Goal: Information Seeking & Learning: Learn about a topic

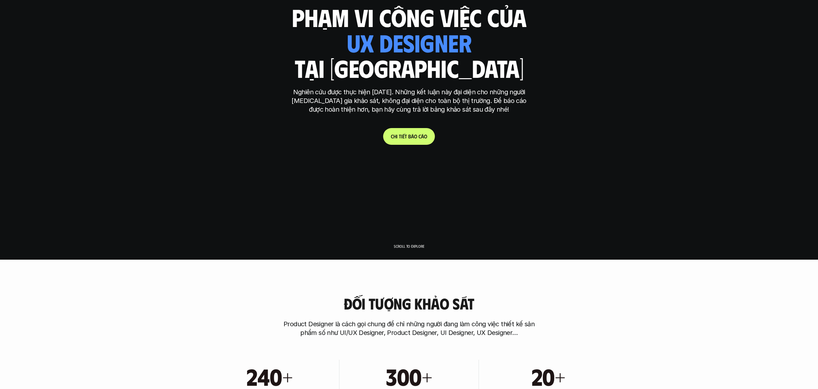
click at [409, 140] on link "C h i t i ế t b á o c á o" at bounding box center [409, 136] width 52 height 17
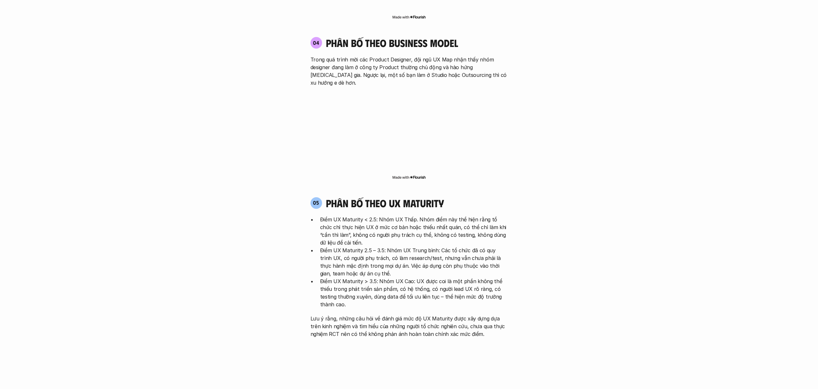
scroll to position [1301, 0]
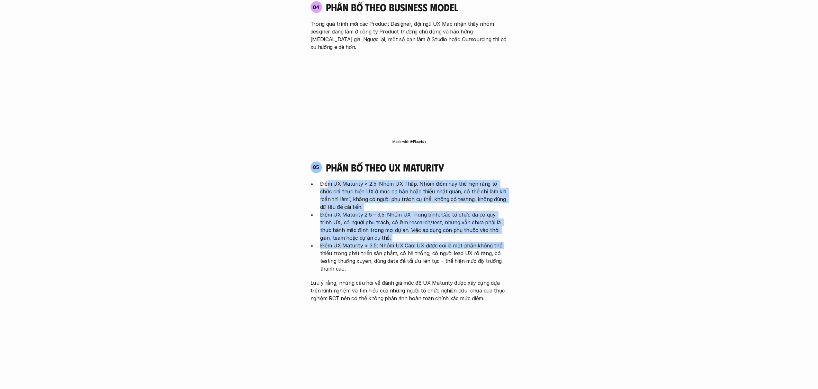
drag, startPoint x: 406, startPoint y: 168, endPoint x: 506, endPoint y: 211, distance: 108.5
click at [504, 211] on ul "Điểm UX Maturity < 2.5: Nhóm UX Thấp. Nhóm điểm này thể hiện rằng tổ chức chỉ t…" at bounding box center [409, 226] width 197 height 93
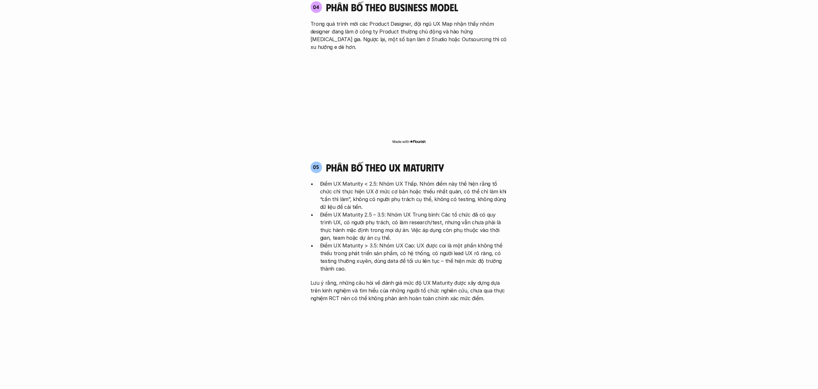
click at [506, 241] on p "Điểm UX Maturity > 3.5: Nhóm UX Cao: UX được coi là một phần không thể thiếu tr…" at bounding box center [414, 256] width 188 height 31
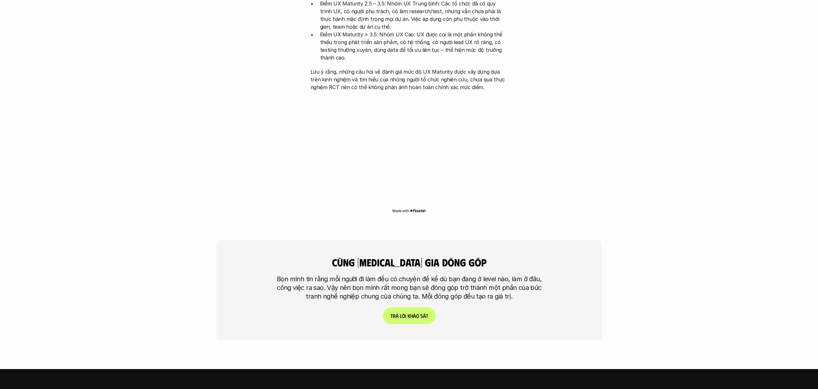
scroll to position [1635, 0]
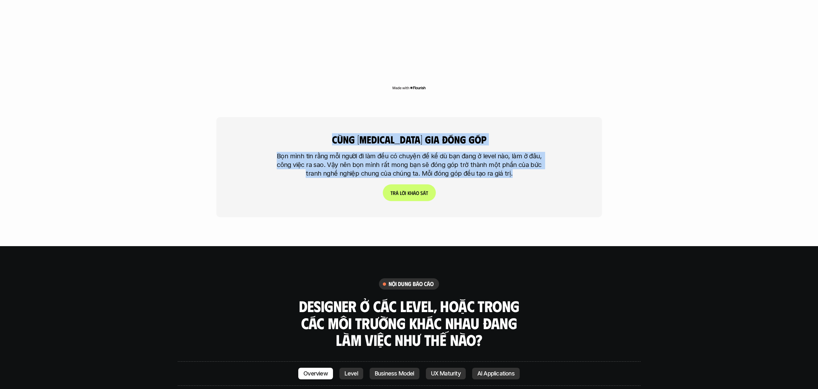
drag, startPoint x: 330, startPoint y: 94, endPoint x: 542, endPoint y: 149, distance: 218.1
click at [542, 149] on div "cùng [MEDICAL_DATA] gia đóng góp Bọn mình tin rằng mỗi người đi làm đều có chuy…" at bounding box center [409, 167] width 386 height 100
click at [541, 149] on div "cùng [MEDICAL_DATA] gia đóng góp Bọn mình tin rằng mỗi người đi làm đều có chuy…" at bounding box center [409, 167] width 386 height 100
drag, startPoint x: 534, startPoint y: 143, endPoint x: 328, endPoint y: 93, distance: 212.1
click at [328, 117] on div "cùng [MEDICAL_DATA] gia đóng góp Bọn mình tin rằng mỗi người đi làm đều có chuy…" at bounding box center [409, 167] width 386 height 100
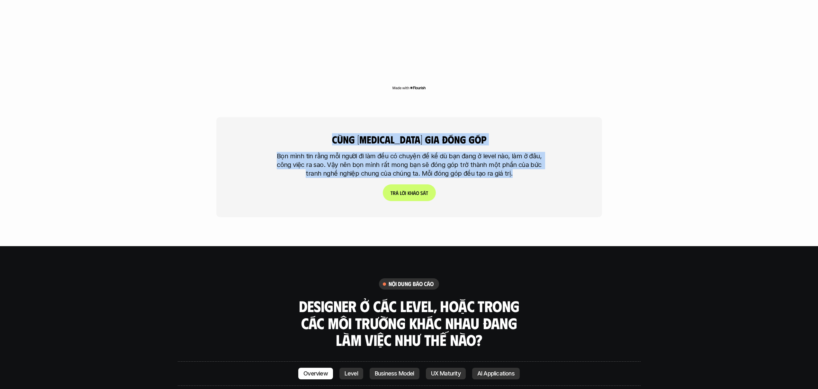
click at [328, 117] on div "cùng [MEDICAL_DATA] gia đóng góp Bọn mình tin rằng mỗi người đi làm đều có chuy…" at bounding box center [409, 167] width 386 height 100
drag, startPoint x: 357, startPoint y: 95, endPoint x: 552, endPoint y: 149, distance: 202.1
click at [553, 148] on div "cùng [MEDICAL_DATA] gia đóng góp Bọn mình tin rằng mỗi người đi làm đều có chuy…" at bounding box center [409, 167] width 386 height 100
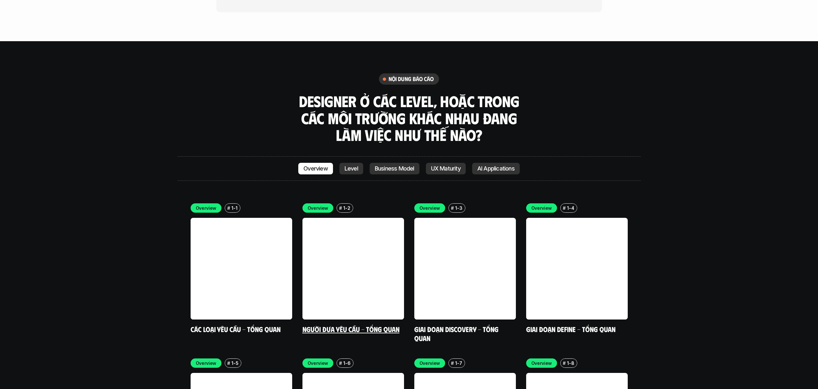
scroll to position [1848, 0]
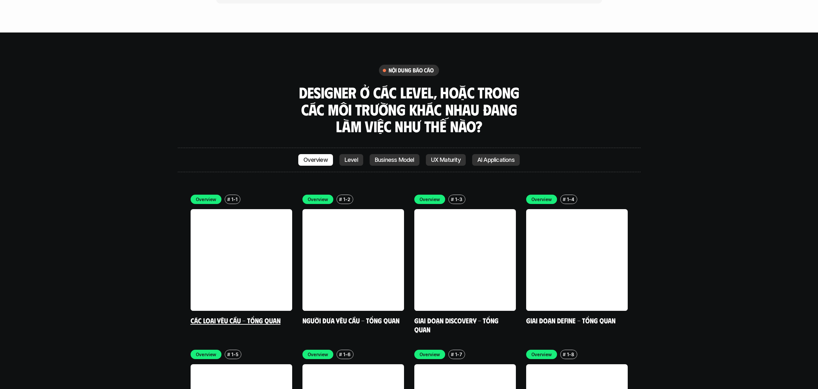
click at [210, 209] on link at bounding box center [242, 260] width 102 height 102
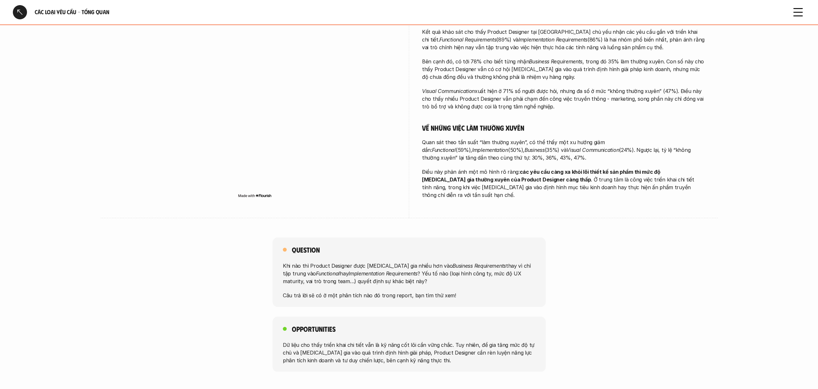
scroll to position [202, 0]
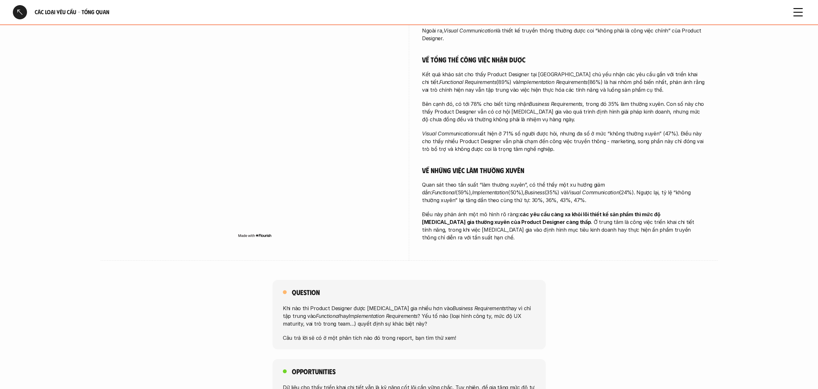
click at [17, 12] on div at bounding box center [20, 12] width 14 height 14
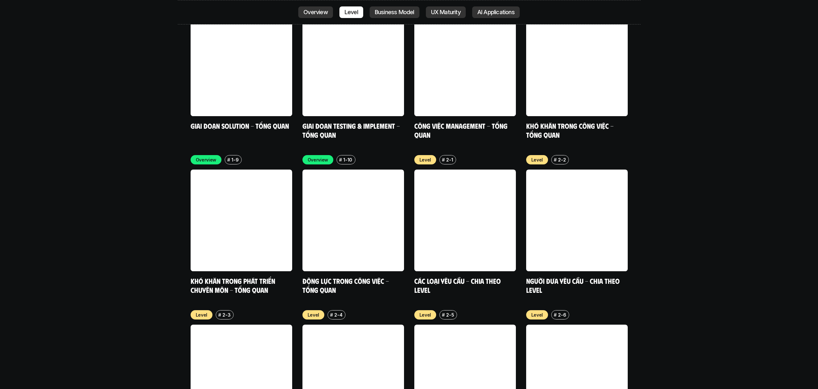
scroll to position [1925, 0]
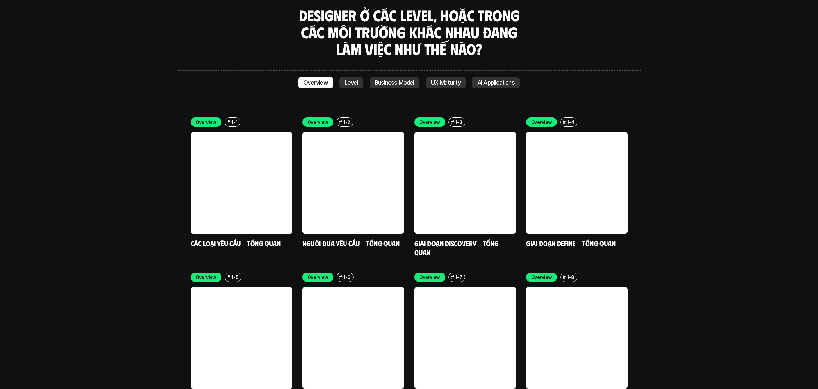
click at [353, 77] on link "Level" at bounding box center [351, 83] width 24 height 12
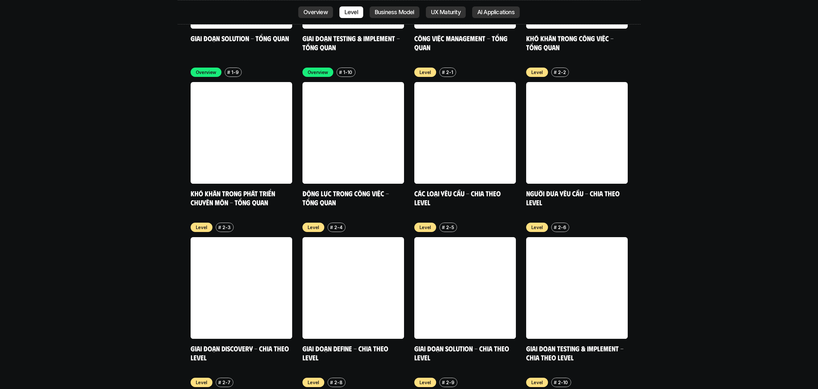
click at [325, 15] on p "Overview" at bounding box center [315, 12] width 24 height 6
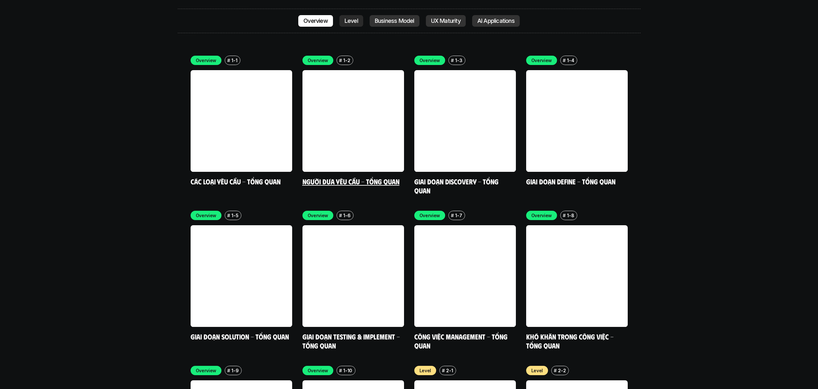
scroll to position [1969, 0]
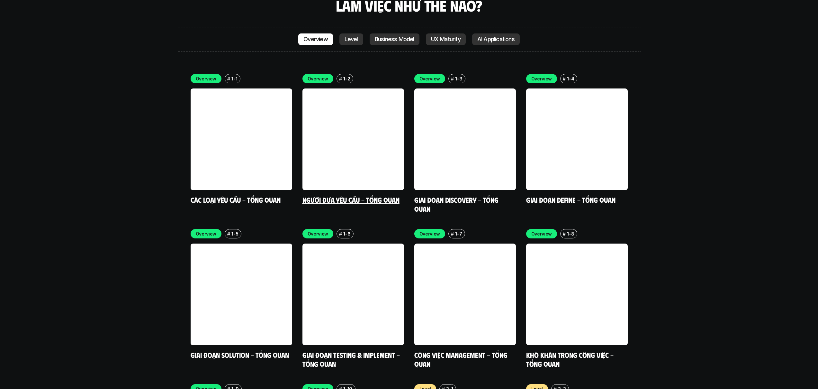
click at [381, 121] on link at bounding box center [353, 139] width 102 height 102
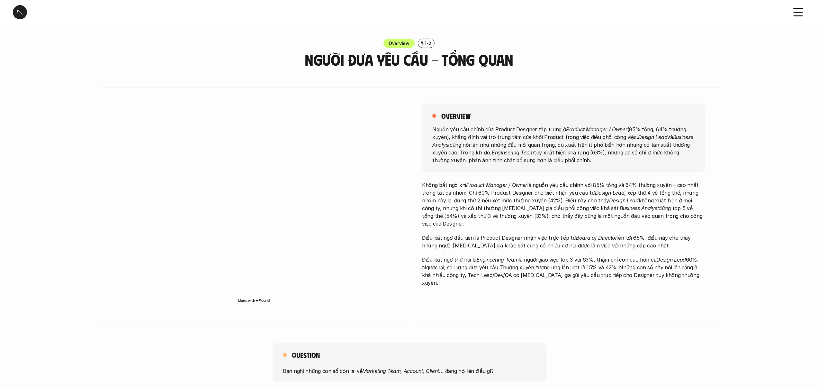
click at [27, 5] on div "Người đưa yêu cầu - Tổng quan" at bounding box center [398, 12] width 771 height 14
click at [19, 10] on div at bounding box center [20, 12] width 14 height 14
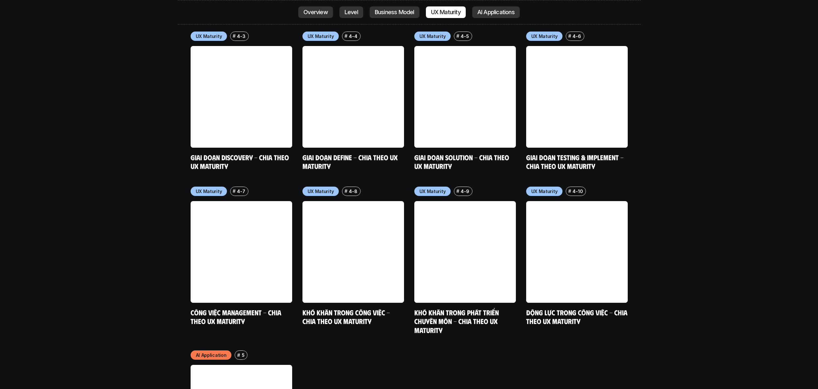
scroll to position [3353, 0]
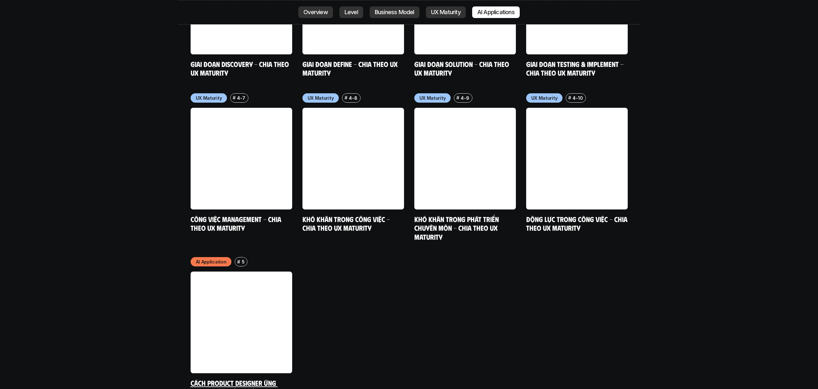
click at [260, 298] on link at bounding box center [242, 322] width 102 height 102
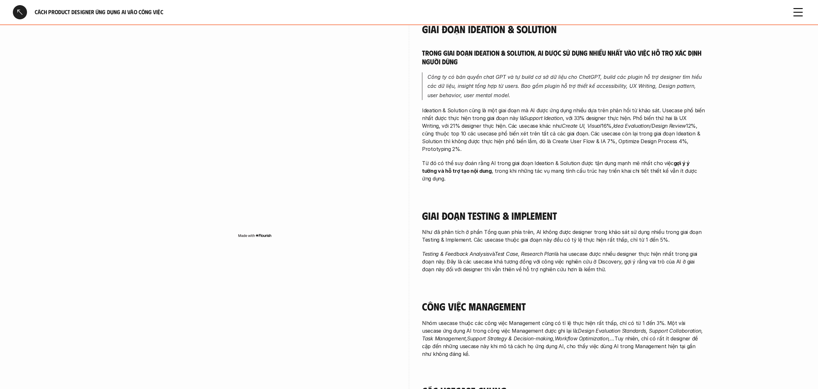
scroll to position [597, 0]
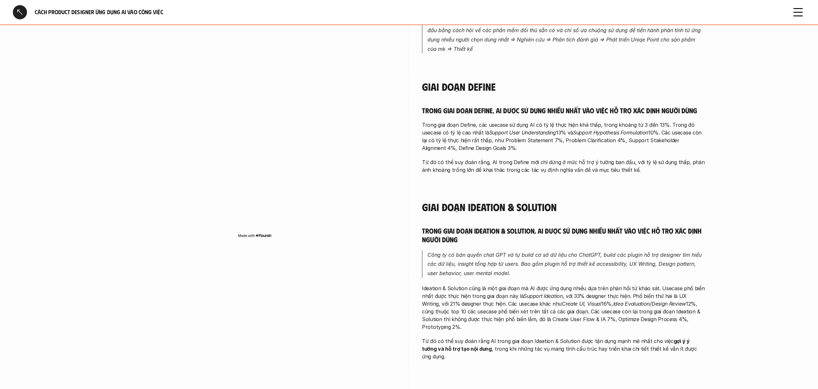
click at [798, 15] on use at bounding box center [798, 12] width 9 height 7
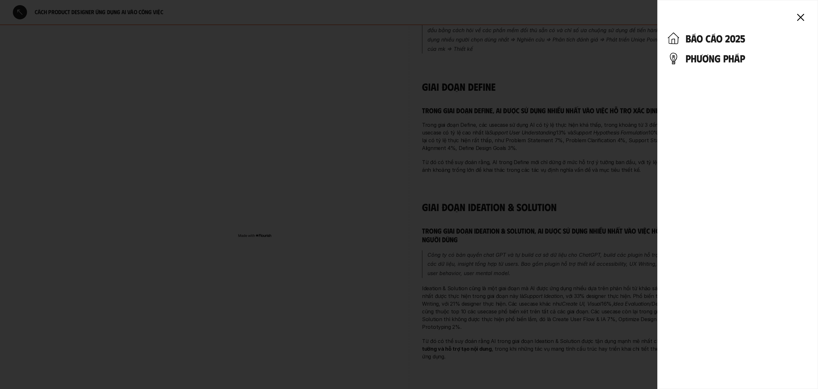
click at [705, 59] on h4 "phương pháp" at bounding box center [747, 58] width 122 height 12
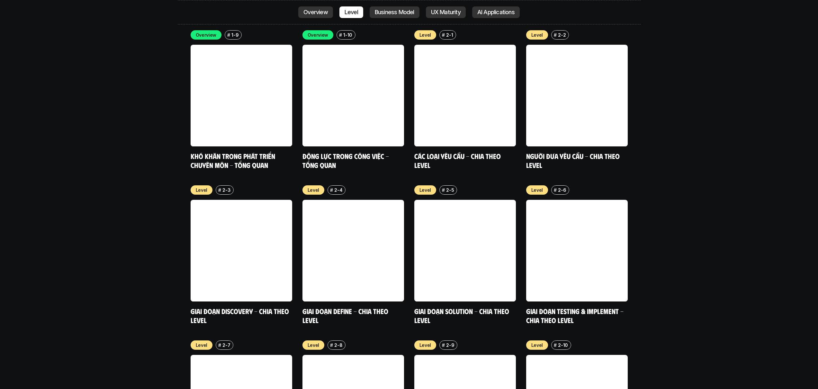
scroll to position [2437, 0]
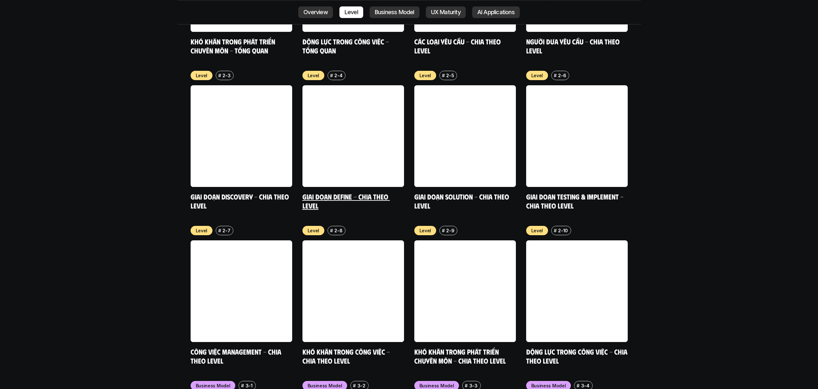
click at [351, 129] on link at bounding box center [353, 136] width 102 height 102
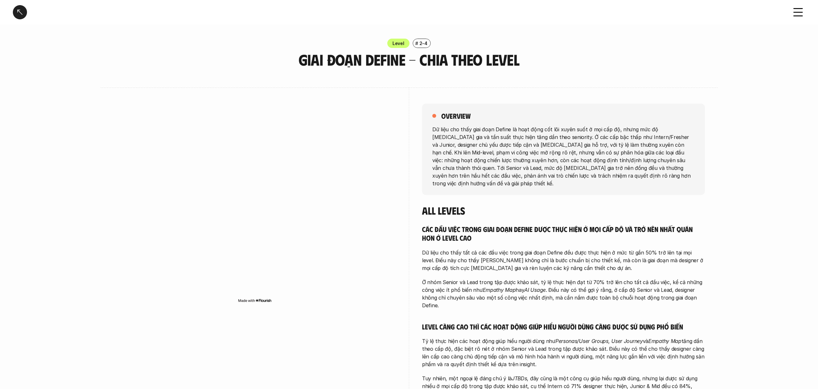
click at [16, 14] on div at bounding box center [20, 12] width 14 height 14
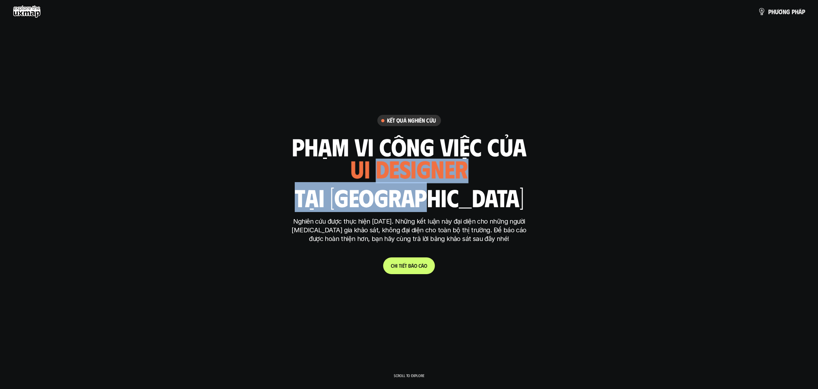
drag, startPoint x: 402, startPoint y: 176, endPoint x: 482, endPoint y: 195, distance: 82.5
click at [482, 195] on div "phạm vi công việc của ui designer ui/ux designer product designer [DEMOGRAPHIC_…" at bounding box center [409, 171] width 235 height 75
click at [516, 210] on div "Kết quả nghiên cứu phạm vi công việc của ui designer ui/ux designer product des…" at bounding box center [409, 194] width 241 height 159
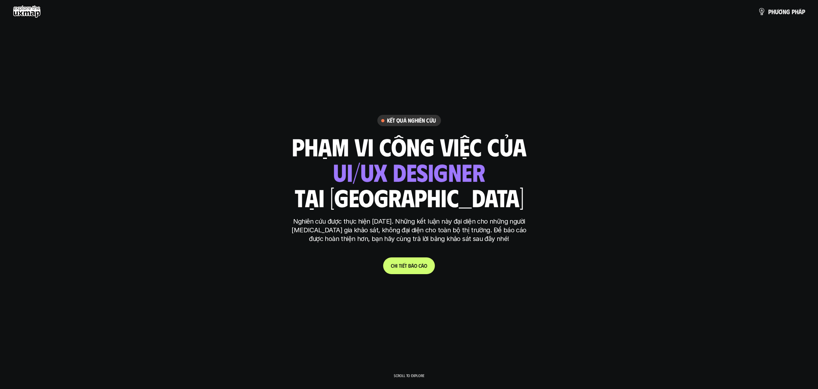
click at [528, 247] on div "Nghiên cứu được thực hiện [DATE]. Những kết luận này đại diện cho những người […" at bounding box center [409, 233] width 241 height 32
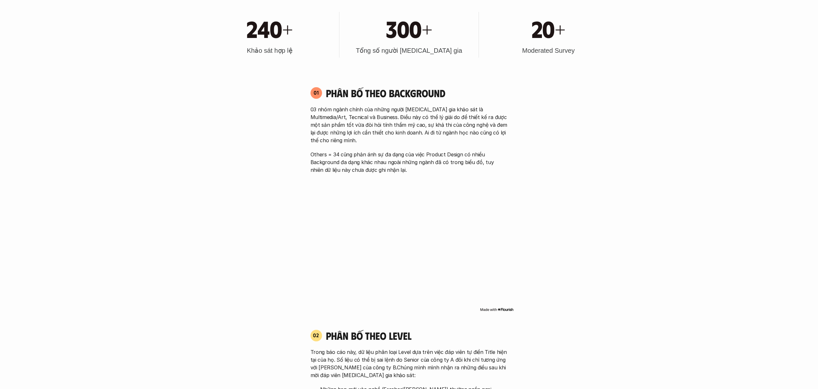
scroll to position [891, 0]
